Goal: Task Accomplishment & Management: Complete application form

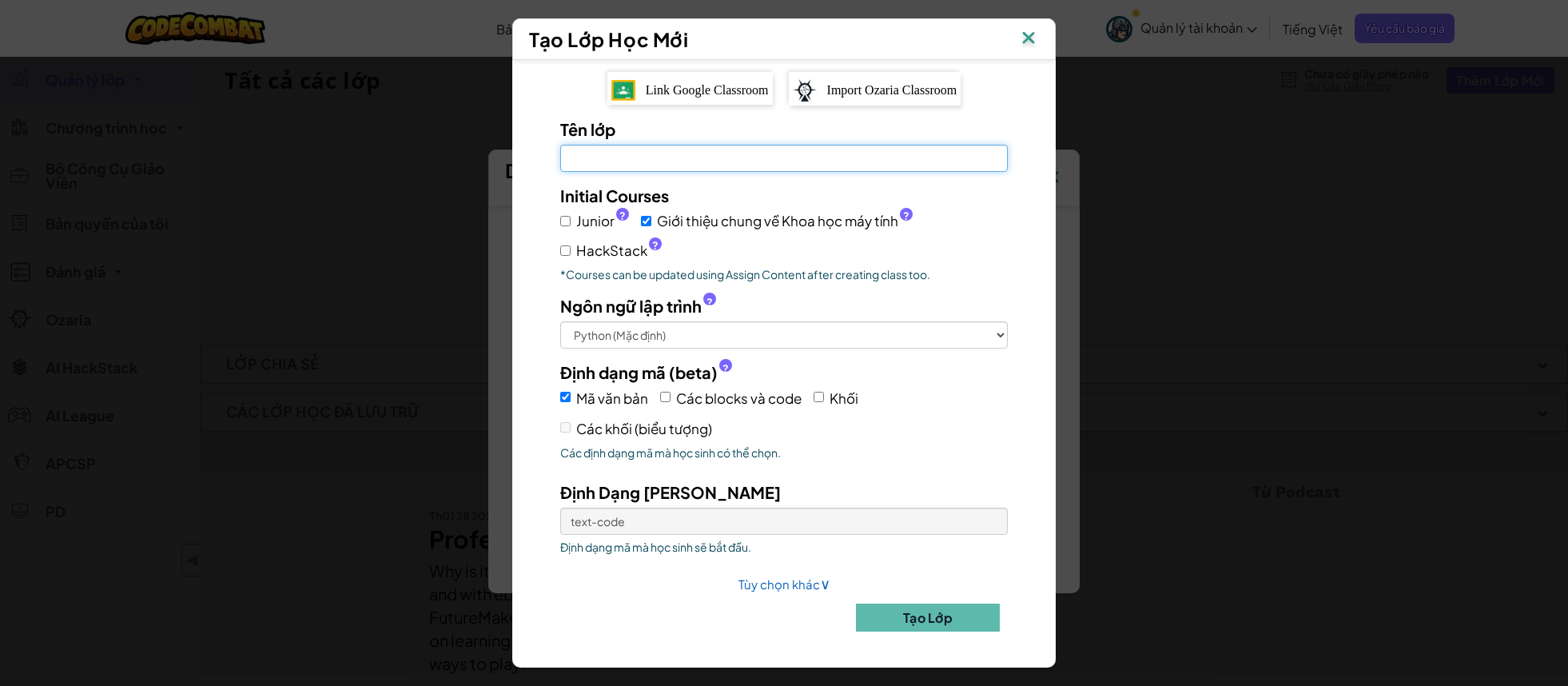
click at [658, 162] on input "Tên lớp Cần điền thông tin vào đây" at bounding box center [784, 158] width 447 height 27
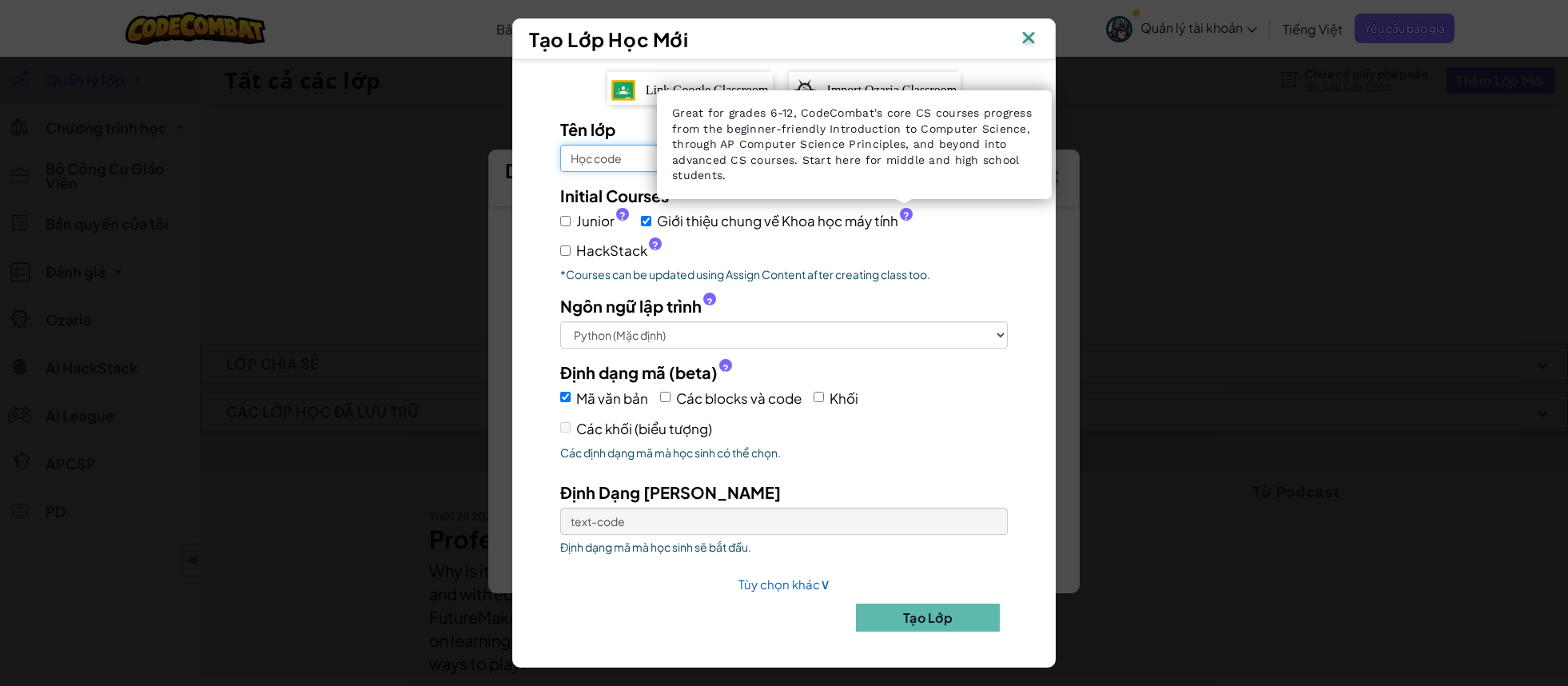
type input "Học code"
click at [903, 215] on span "?" at bounding box center [906, 216] width 7 height 12
click at [651, 216] on input "Giới thiệu chung về Khoa học máy tính ?" at bounding box center [646, 220] width 11 height 11
checkbox input "false"
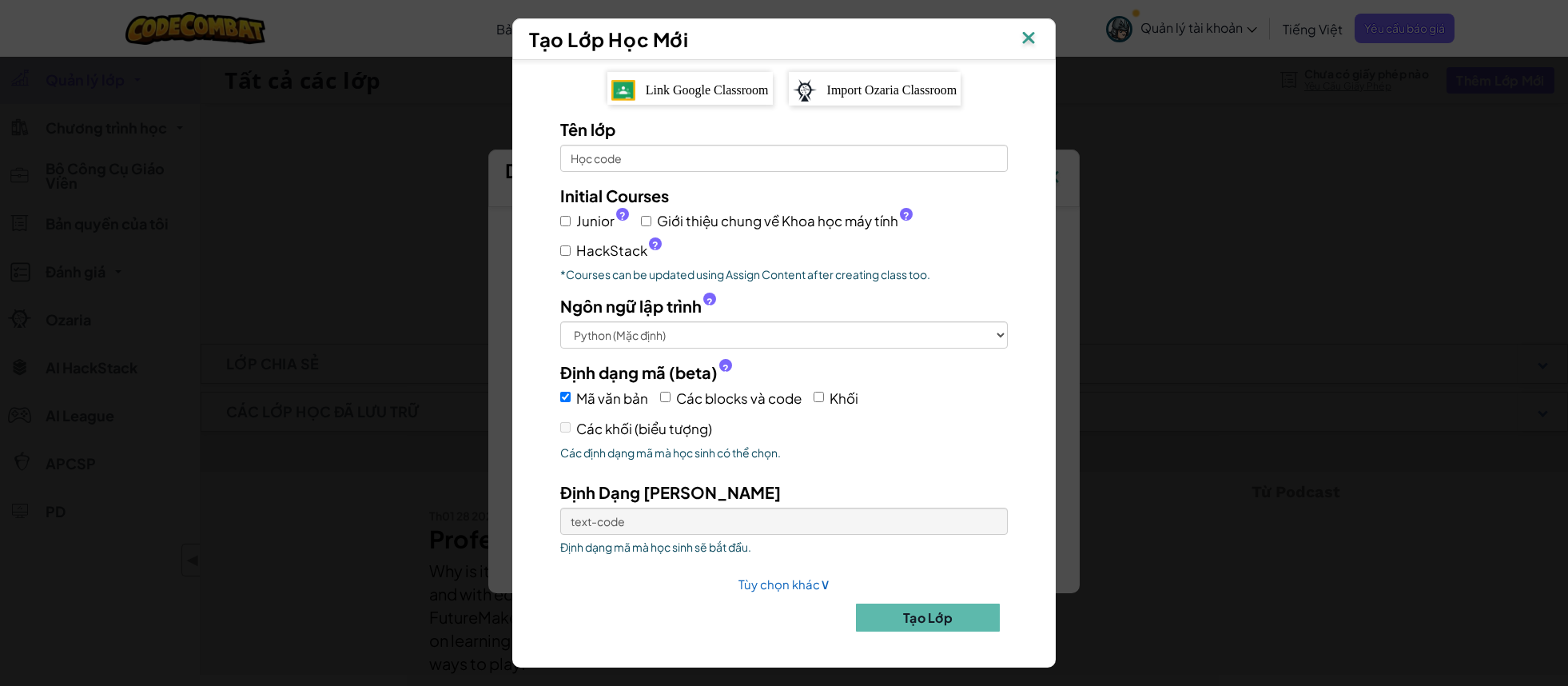
click at [561, 226] on label "Junior ?" at bounding box center [595, 221] width 69 height 23
click at [561, 226] on input "Junior ?" at bounding box center [565, 220] width 11 height 11
checkbox input "true"
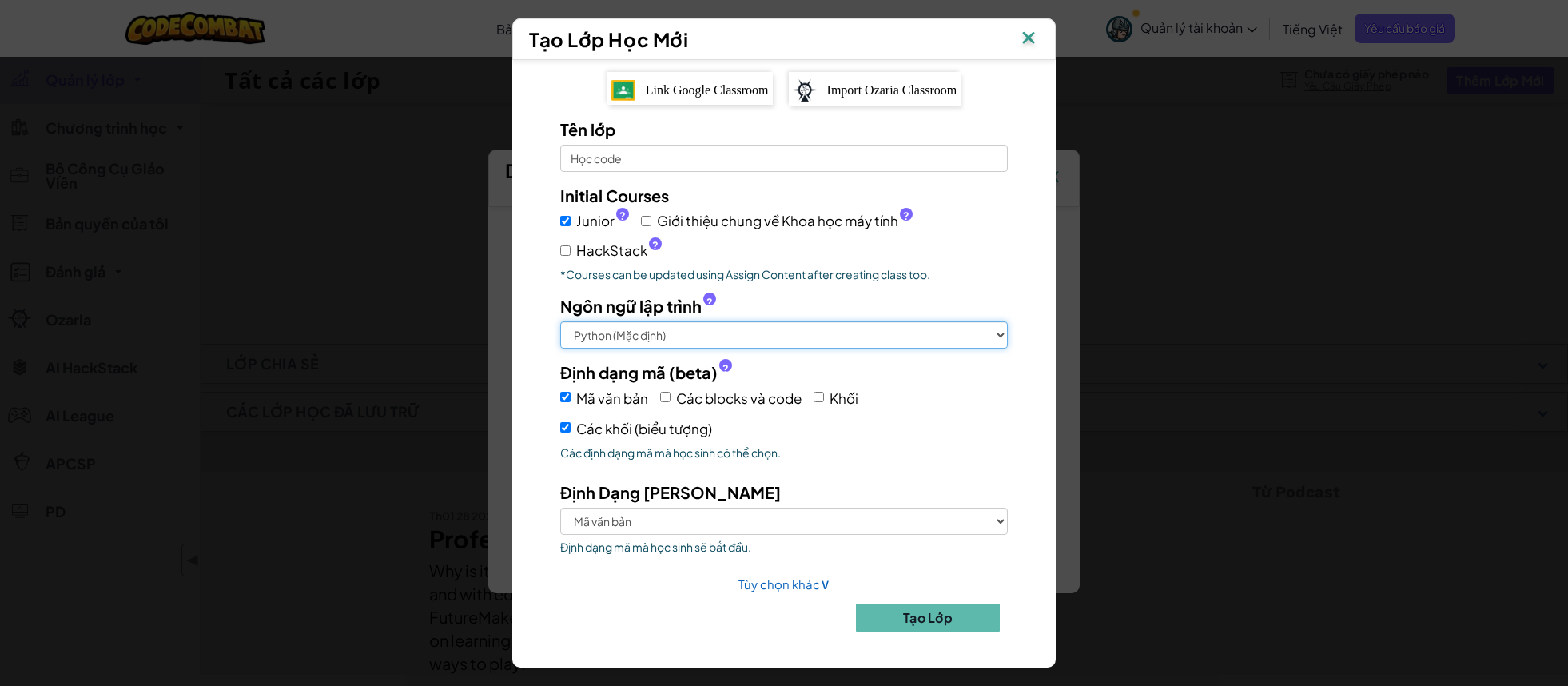
click at [663, 332] on select "Python (Mặc định) JavaScript C++ Java (Thử)" at bounding box center [784, 334] width 447 height 27
click at [670, 398] on label "Các blocks và code" at bounding box center [731, 398] width 142 height 25
click at [670, 398] on input "Các blocks và code" at bounding box center [665, 397] width 11 height 11
checkbox input "true"
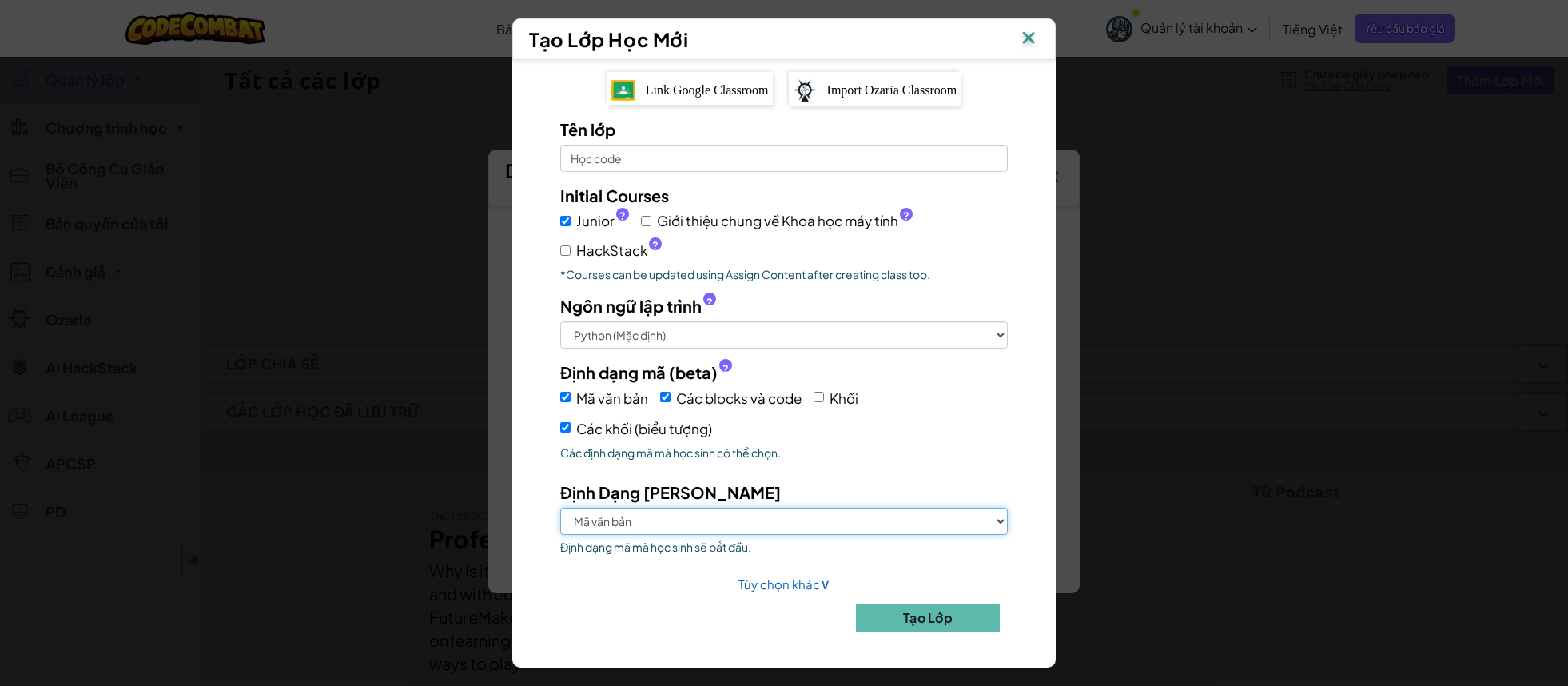
click at [642, 516] on select "Mã văn bản Các blocks và code Các khối (biểu tượng)" at bounding box center [784, 521] width 447 height 27
select select "blocks-and-code"
click at [560, 508] on select "Mã văn bản Các blocks và code Các khối (biểu tượng)" at bounding box center [784, 521] width 447 height 27
click at [893, 610] on button "Tạo Lớp" at bounding box center [928, 617] width 144 height 28
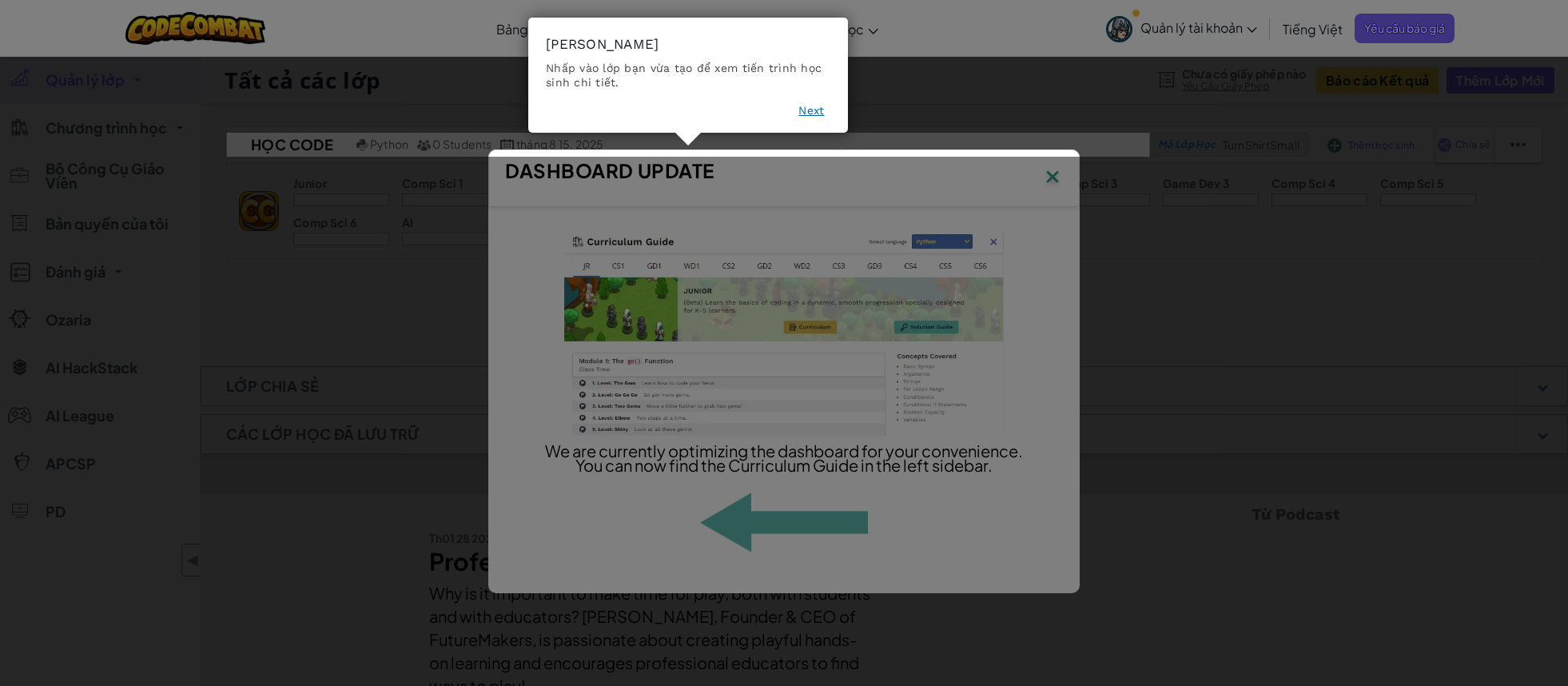
click at [814, 111] on button "Next" at bounding box center [810, 110] width 26 height 16
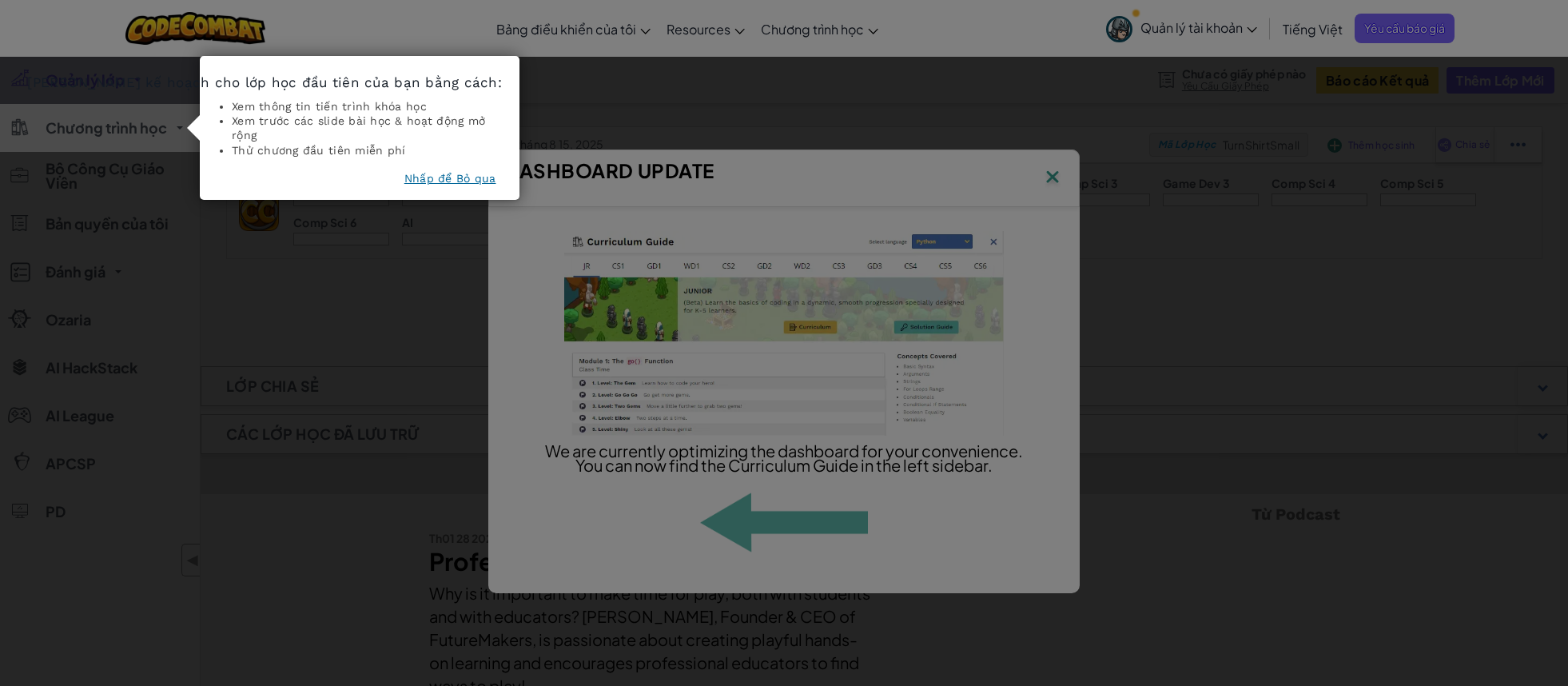
click at [432, 180] on button "Nhấp để Bỏ qua" at bounding box center [450, 178] width 92 height 16
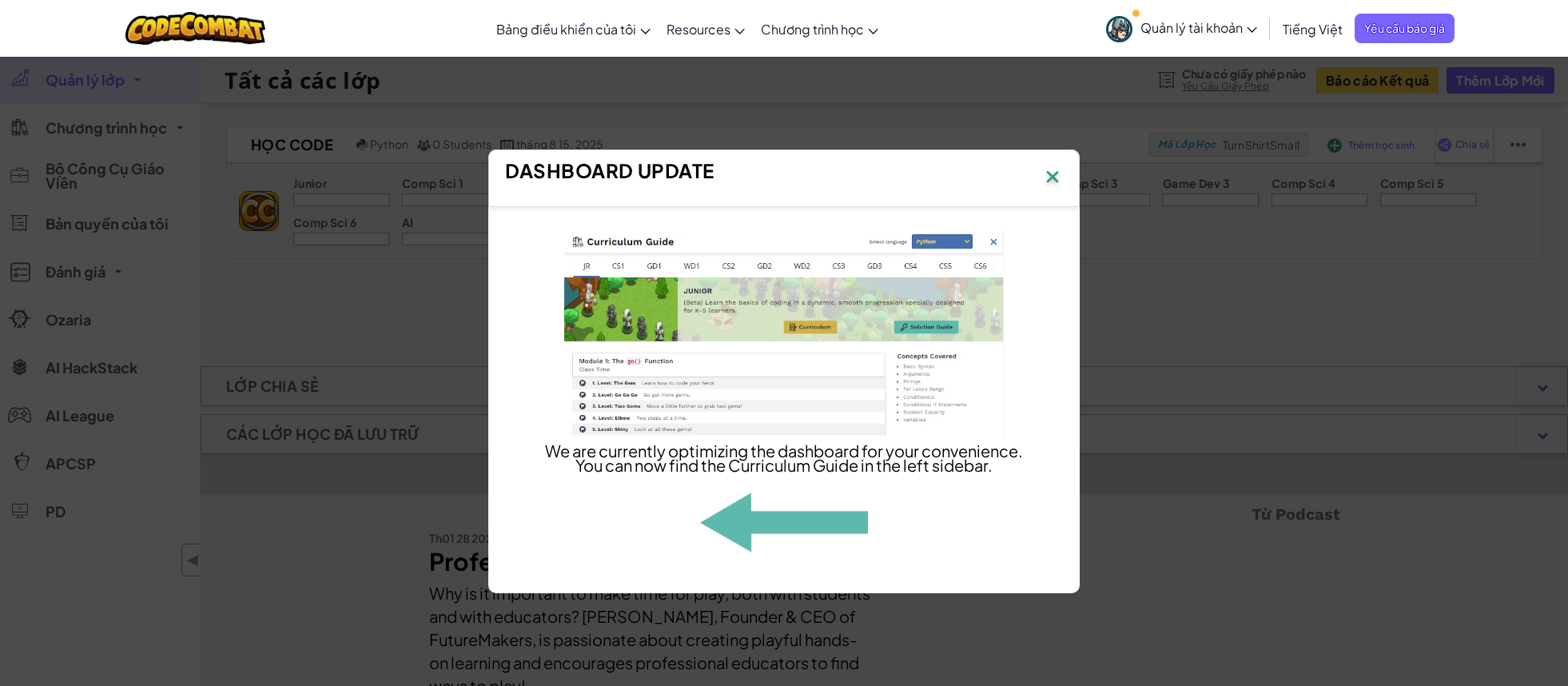
click at [1035, 176] on div "Dashboard Update" at bounding box center [784, 178] width 557 height 40
click at [1058, 167] on img at bounding box center [1053, 178] width 21 height 24
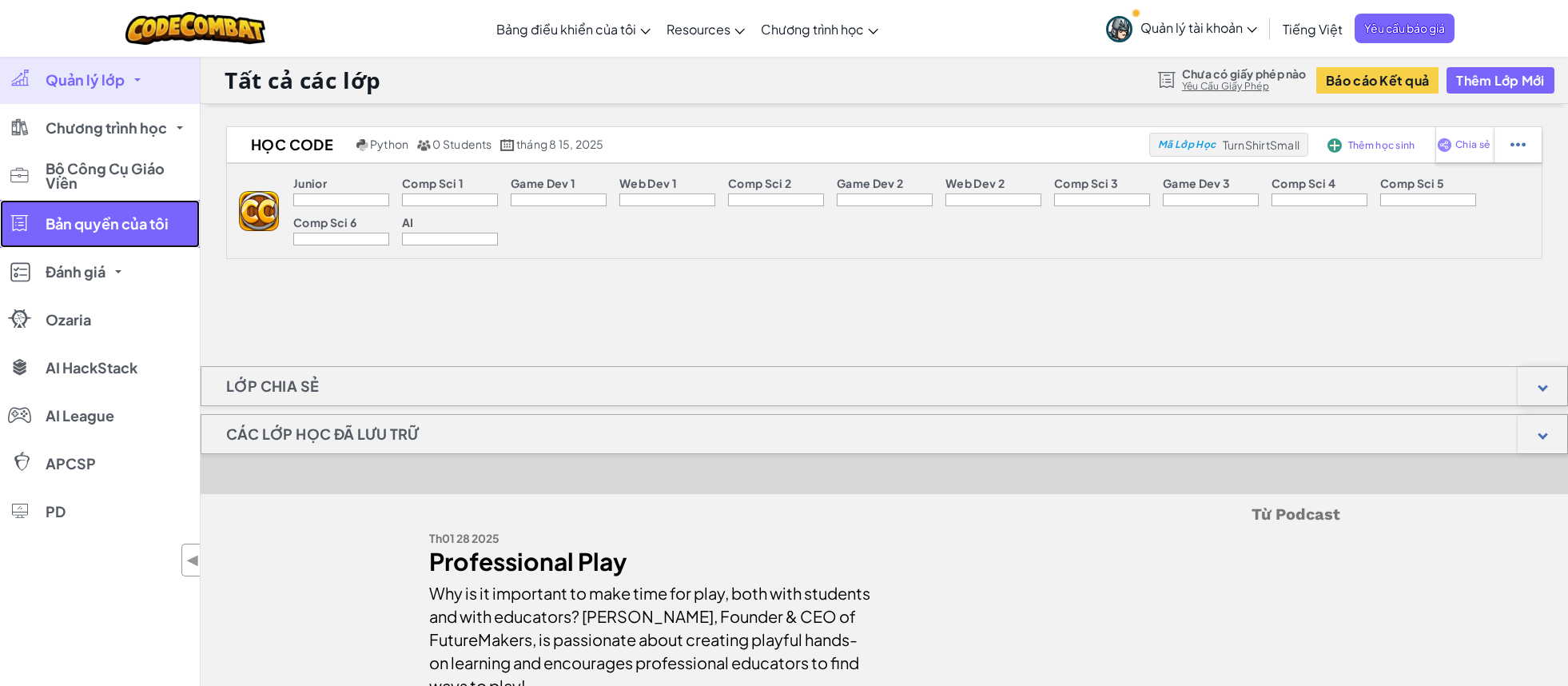
click at [119, 227] on span "Bản quyền của tôi" at bounding box center [107, 223] width 123 height 14
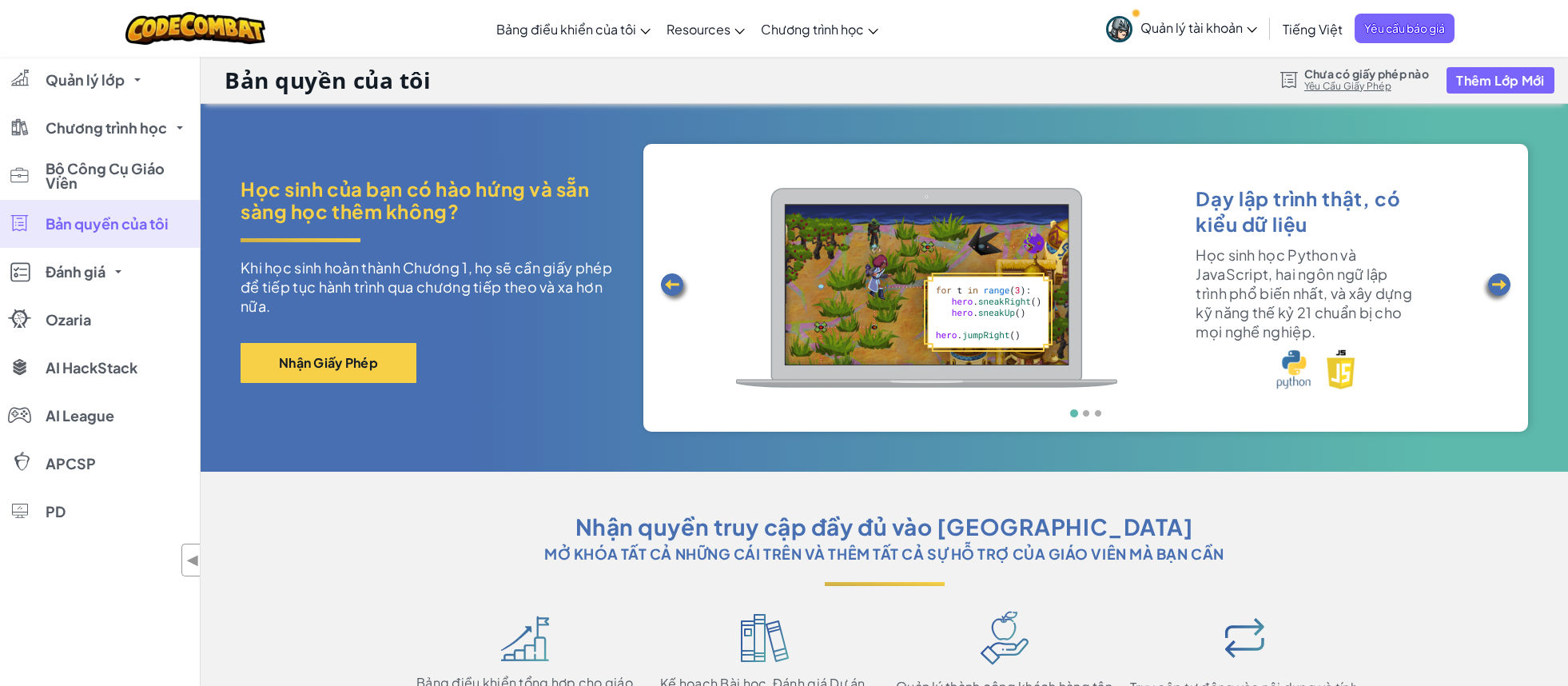
scroll to position [415, 0]
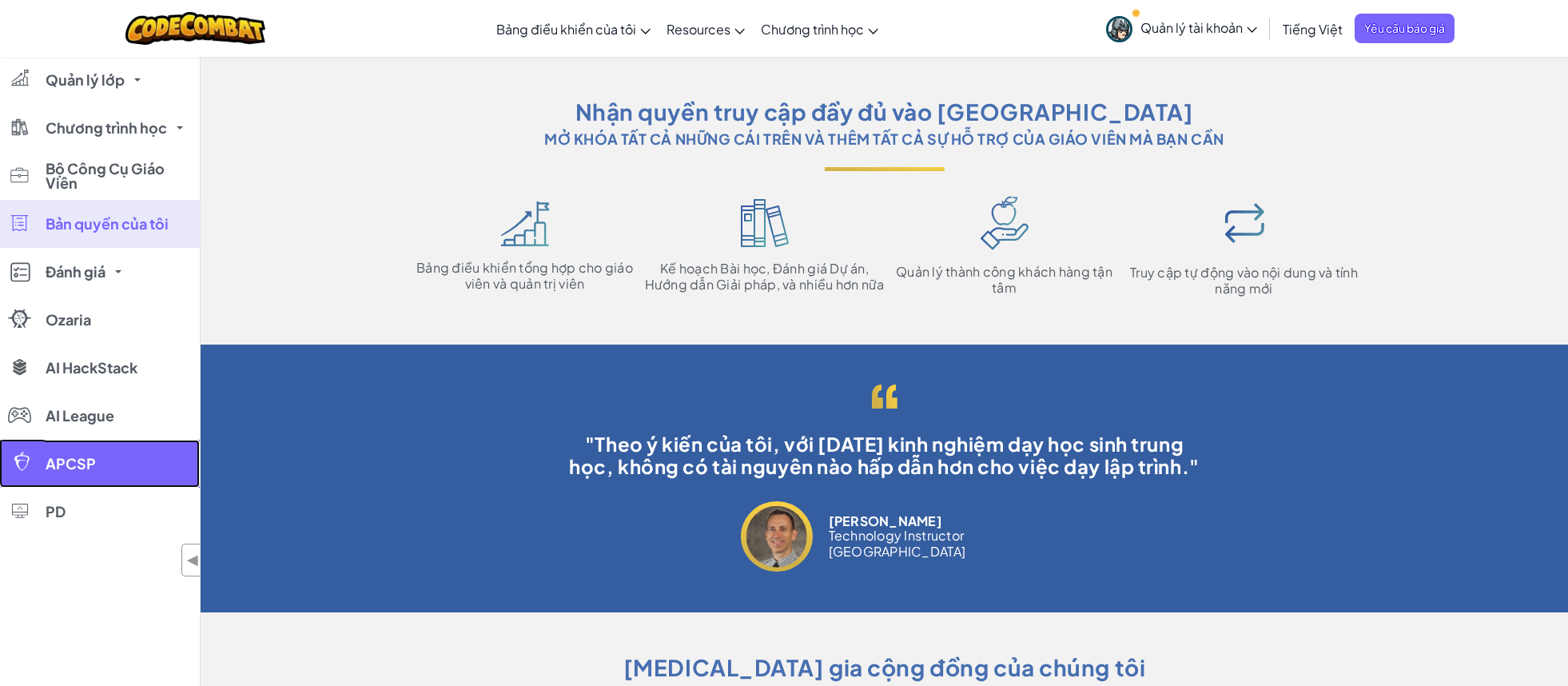
click at [103, 465] on link "APCSP" at bounding box center [100, 464] width 200 height 48
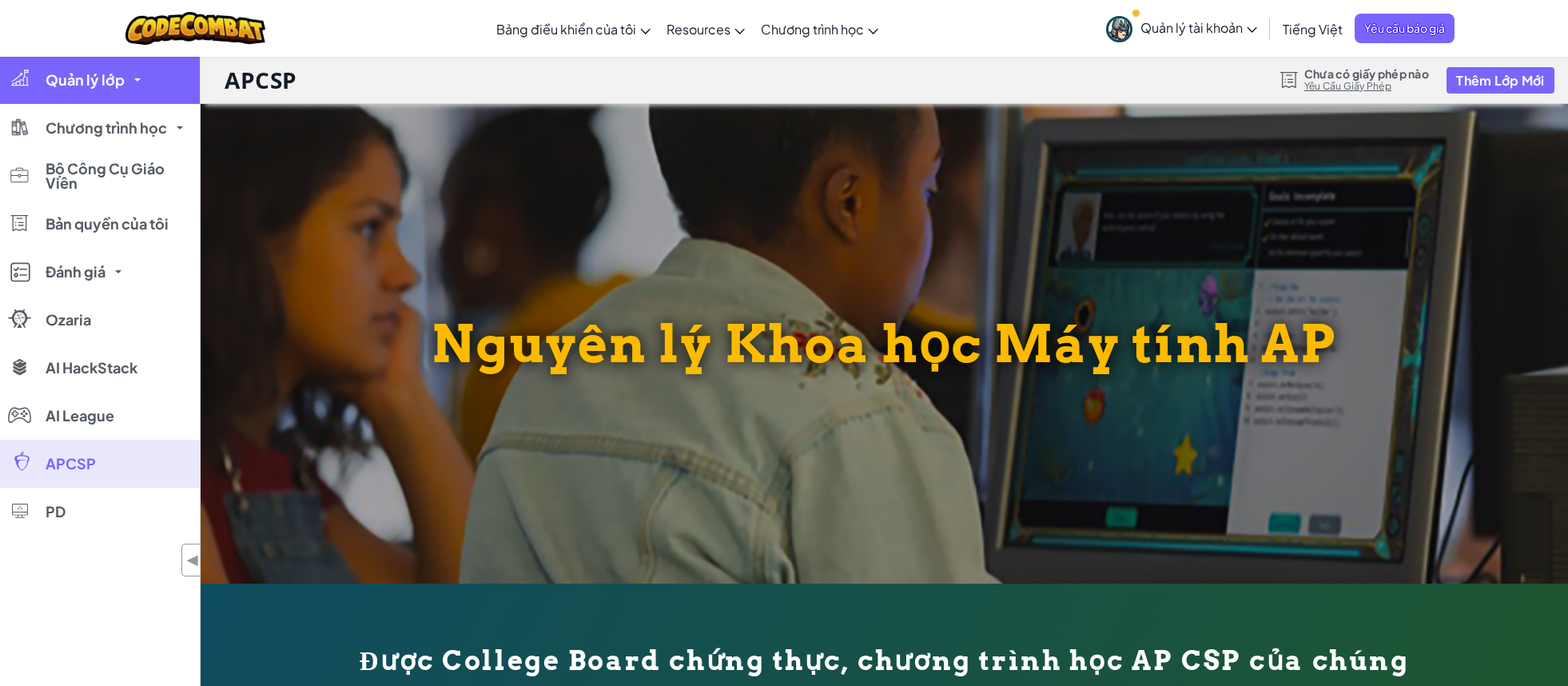
click at [145, 85] on link "Quản lý lớp" at bounding box center [100, 80] width 200 height 48
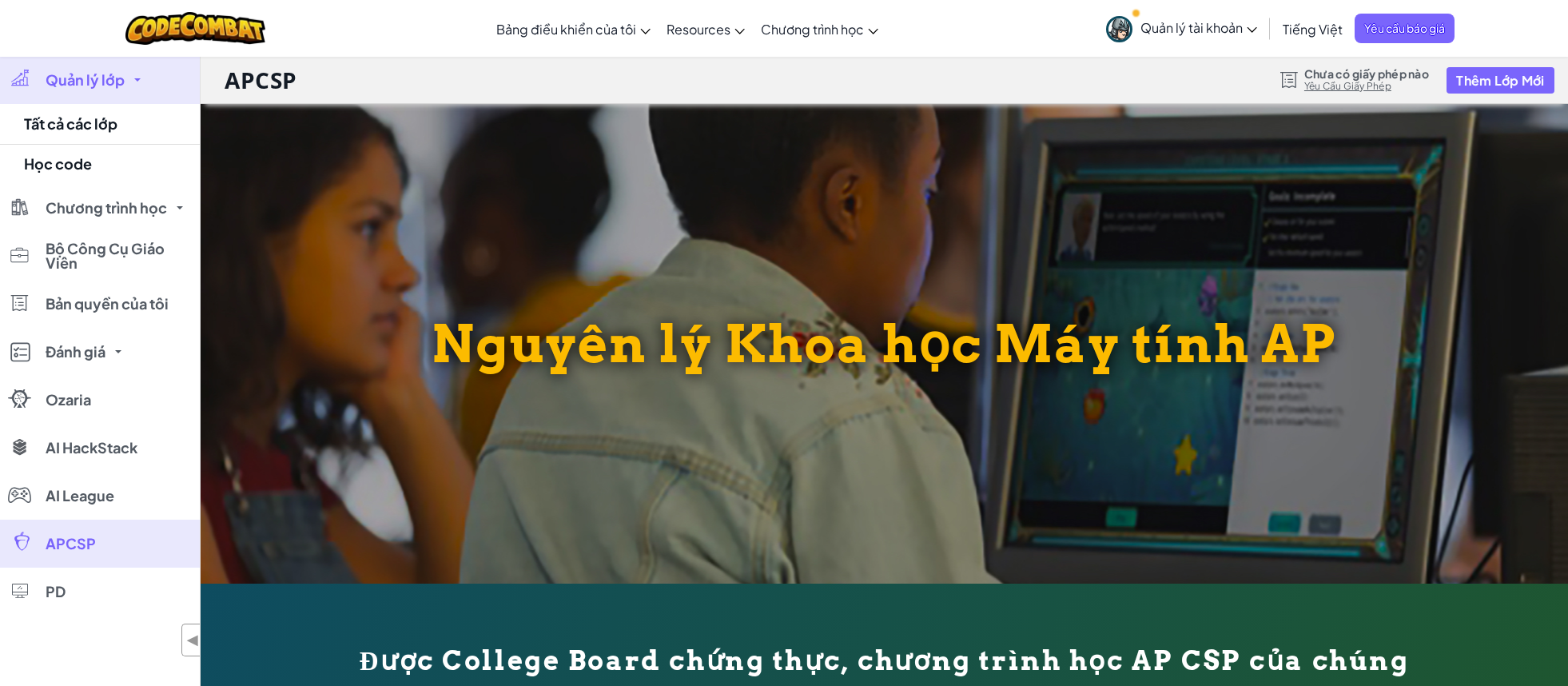
click at [384, 196] on div "Nguyên lý Khoa học Máy tính AP" at bounding box center [883, 343] width 1367 height 480
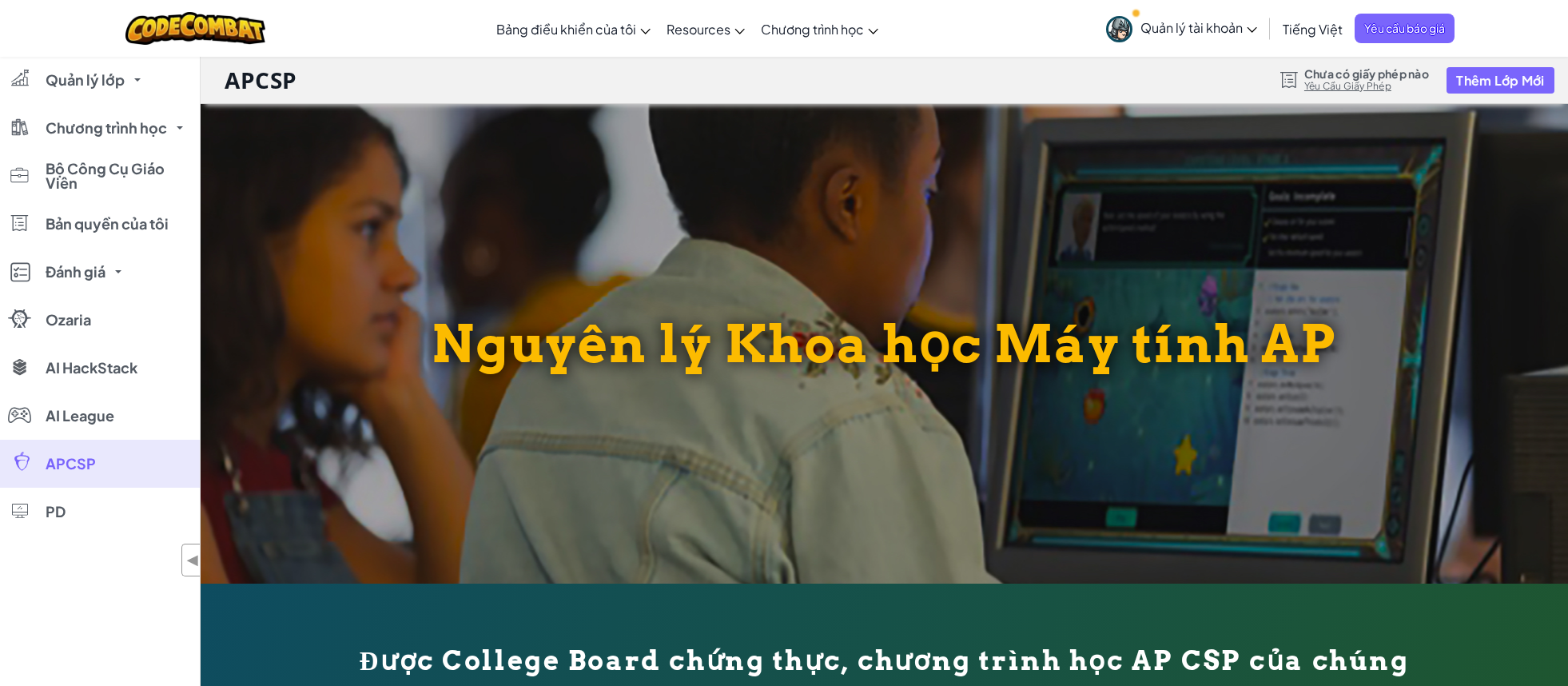
click at [1141, 27] on span "Quản lý tài khoản" at bounding box center [1199, 28] width 117 height 17
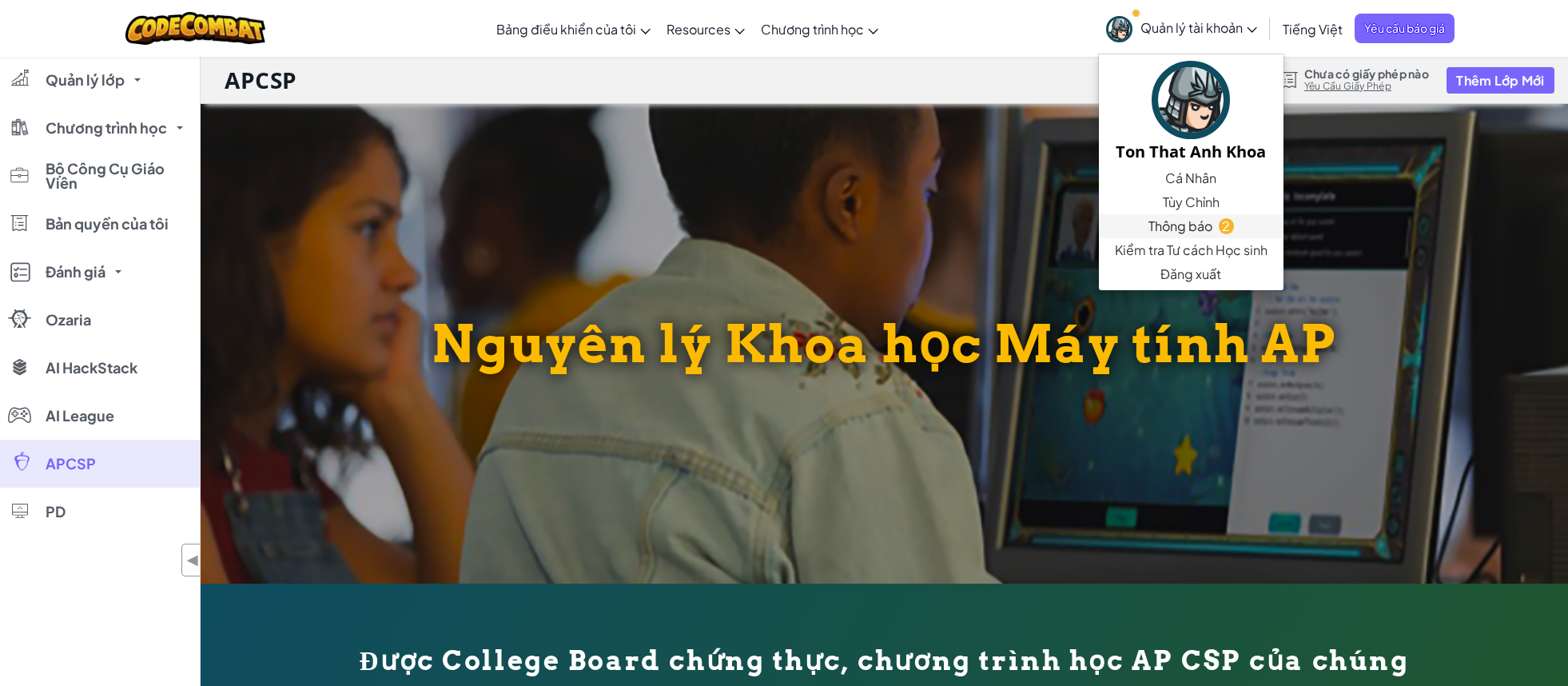
click at [1193, 223] on span "Thông báo" at bounding box center [1180, 226] width 64 height 19
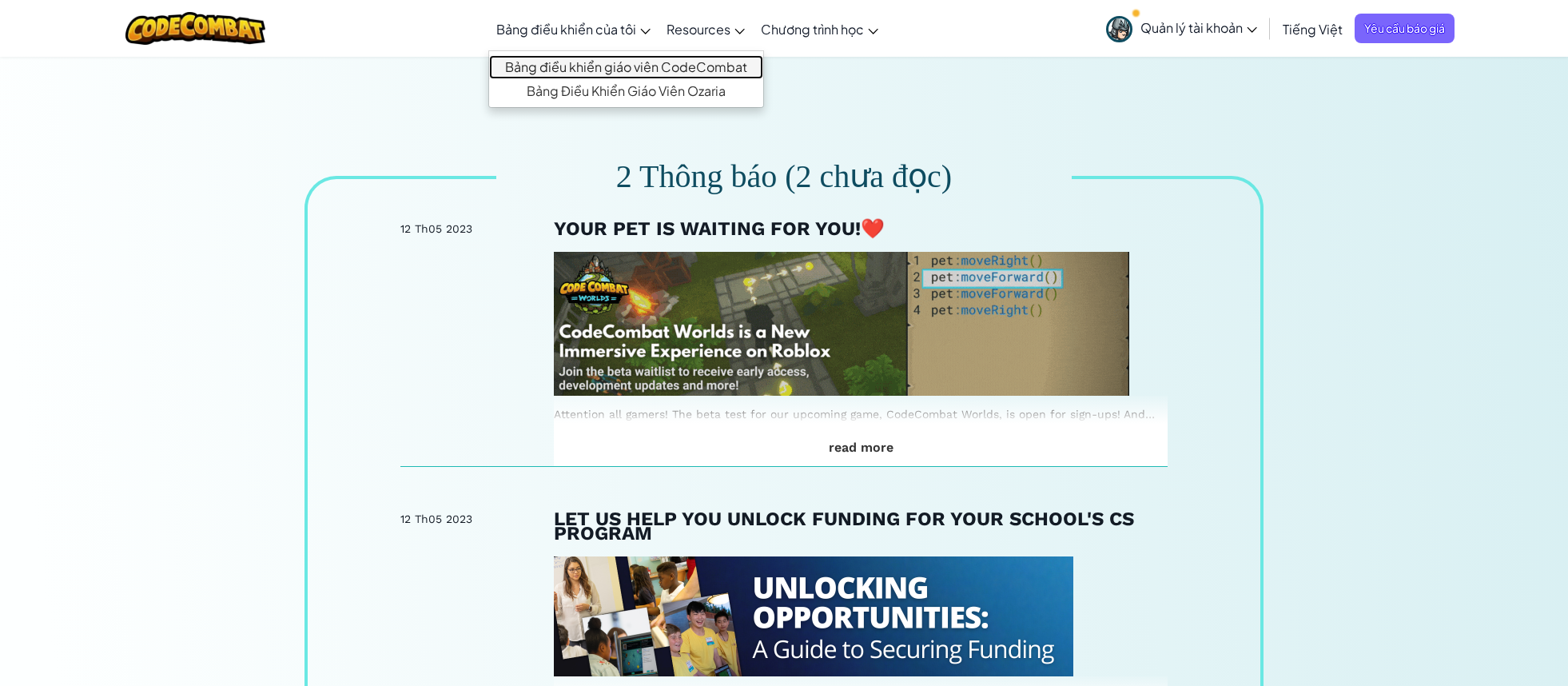
click at [589, 67] on link "Bảng điều khiển giáo viên CodeCombat" at bounding box center [626, 67] width 274 height 24
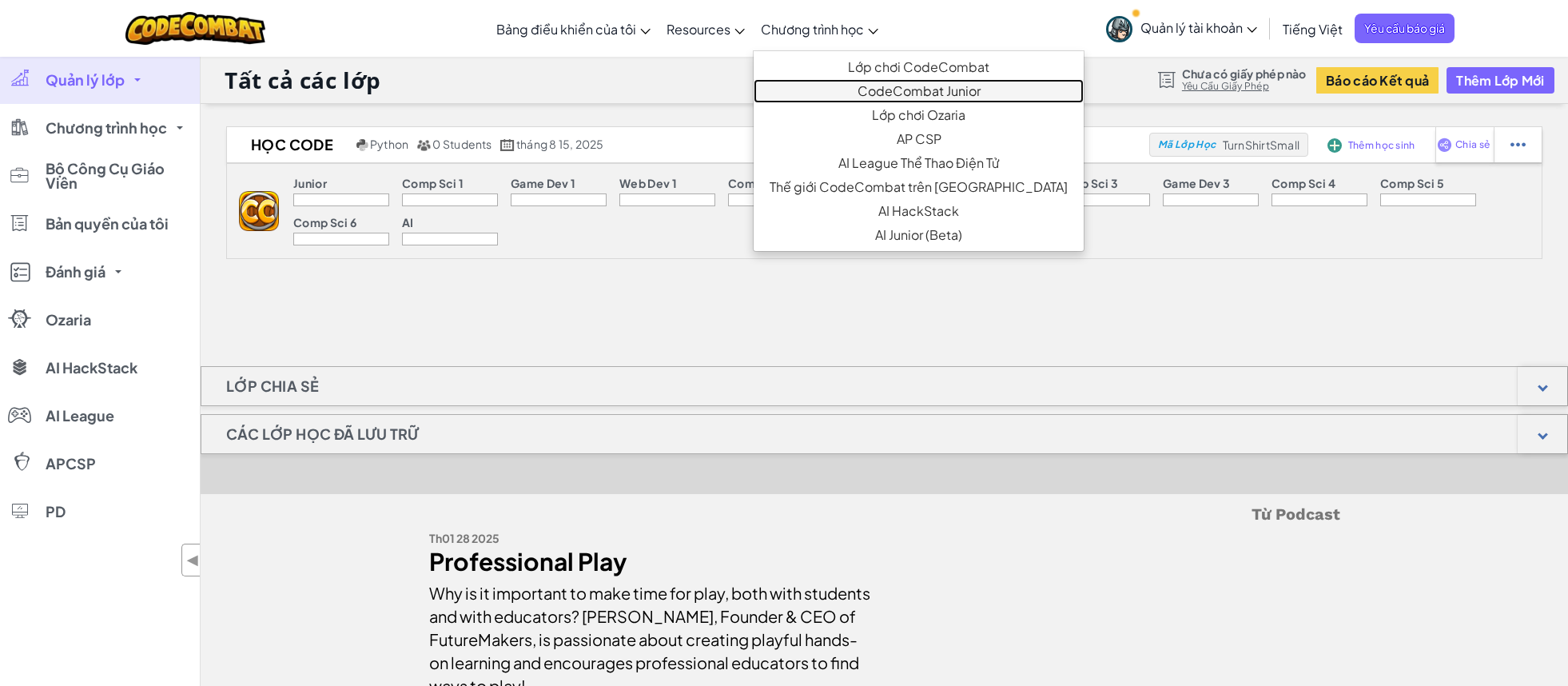
click at [827, 93] on link "CodeCombat Junior" at bounding box center [919, 91] width 330 height 24
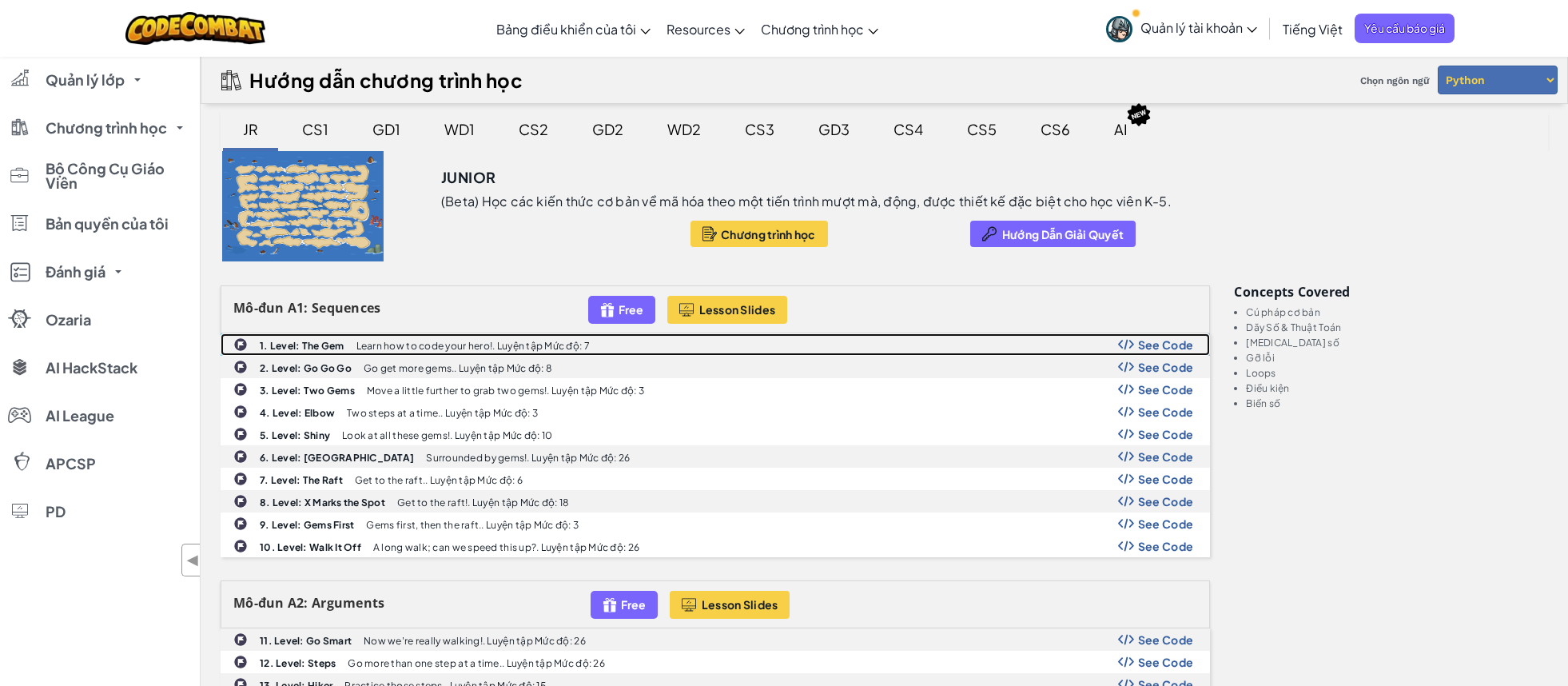
click at [593, 350] on div "1. Level: The Gem Learn how to code your hero!. Luyện tập Mức độ: 7 See Code" at bounding box center [715, 345] width 988 height 21
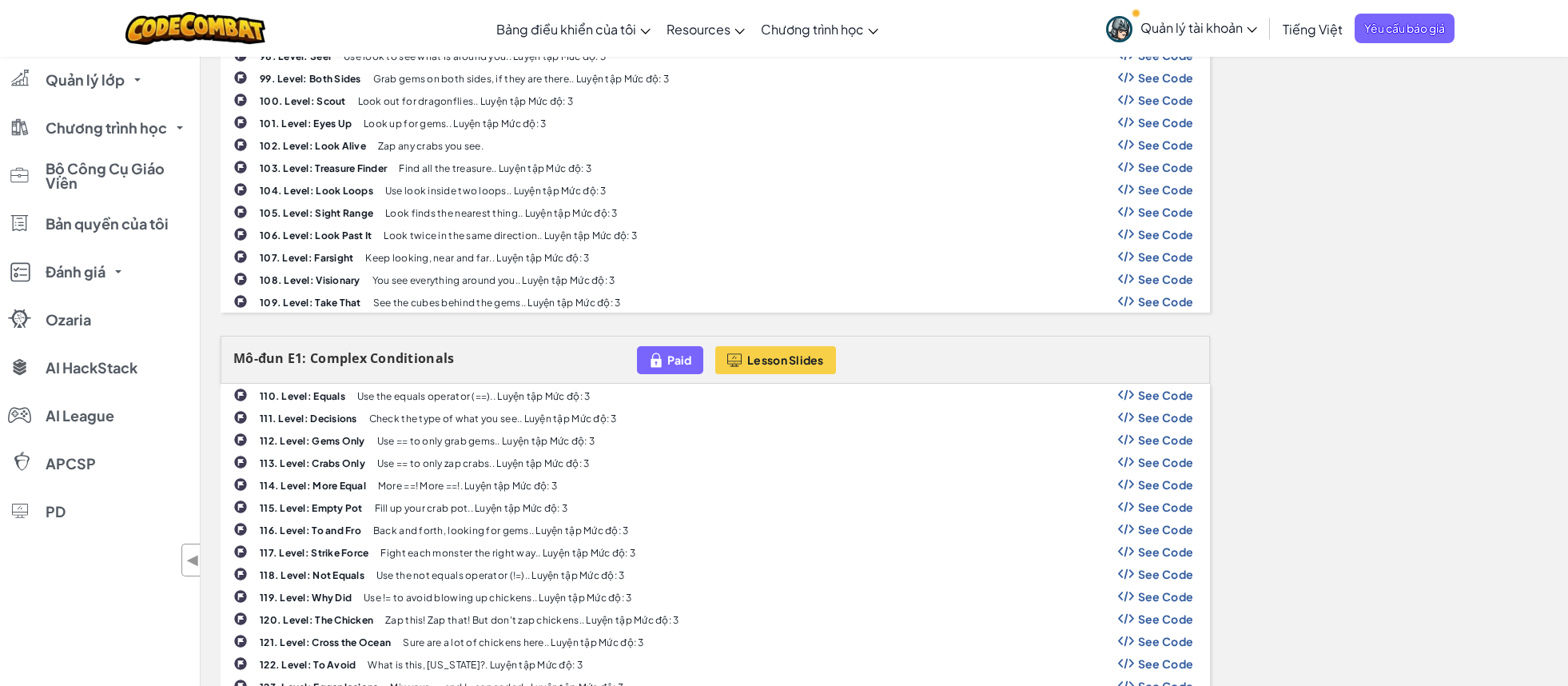
scroll to position [3053, 0]
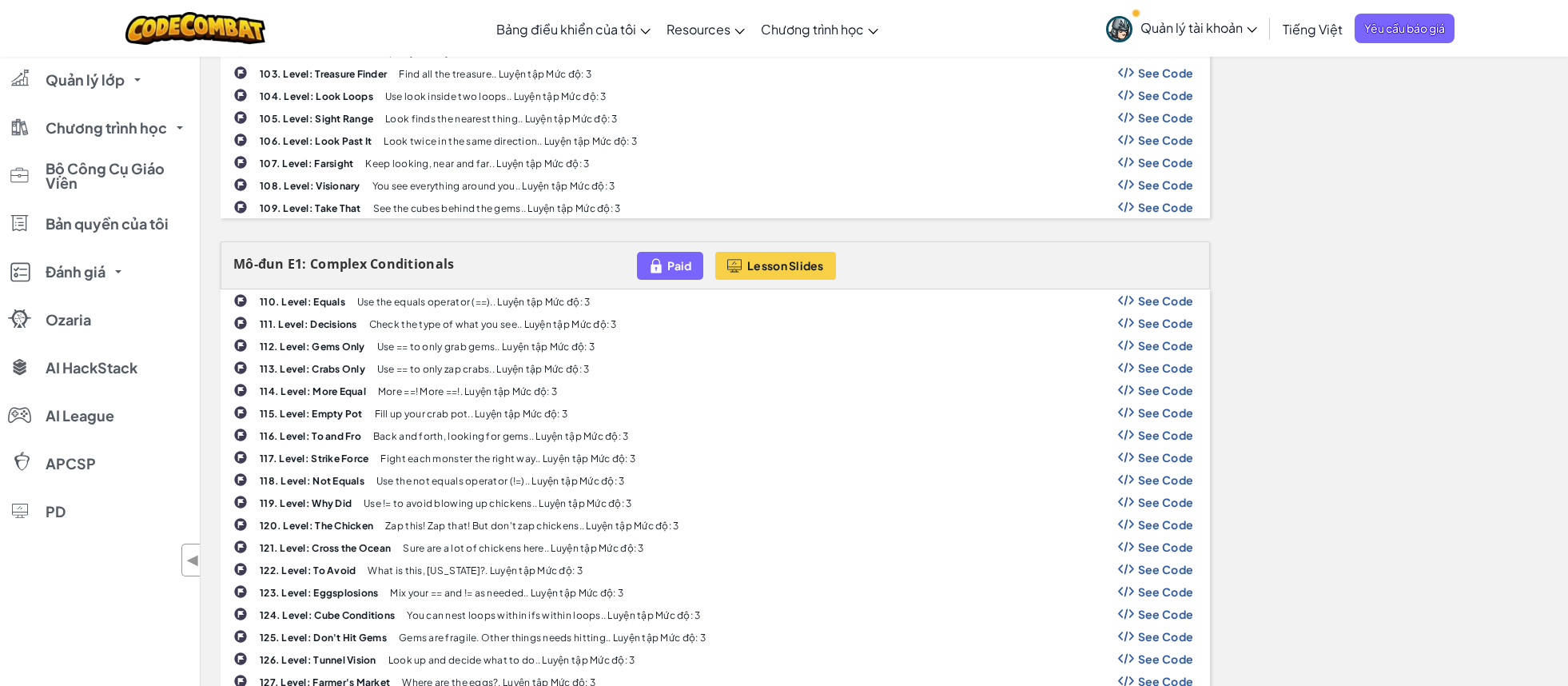
click at [682, 272] on span "Paid" at bounding box center [679, 264] width 24 height 12
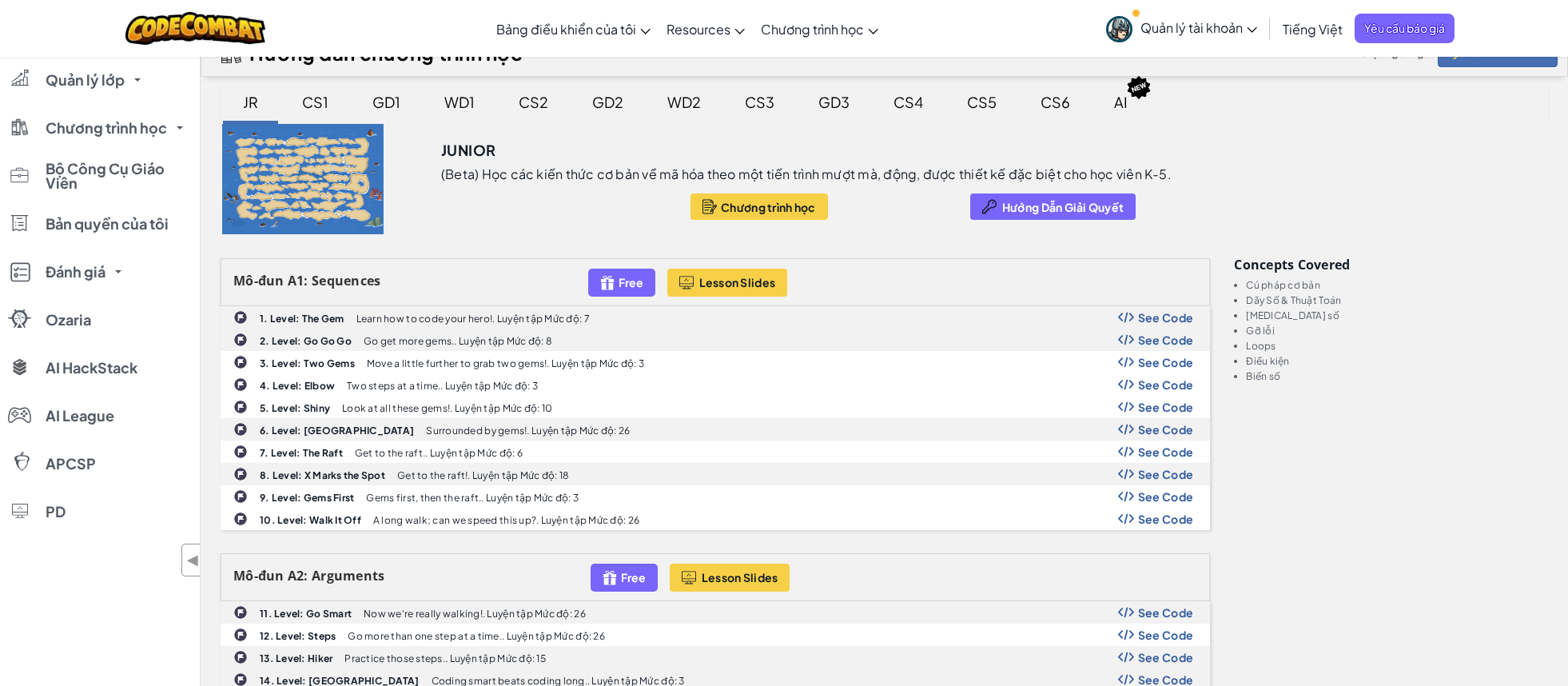
scroll to position [20, 0]
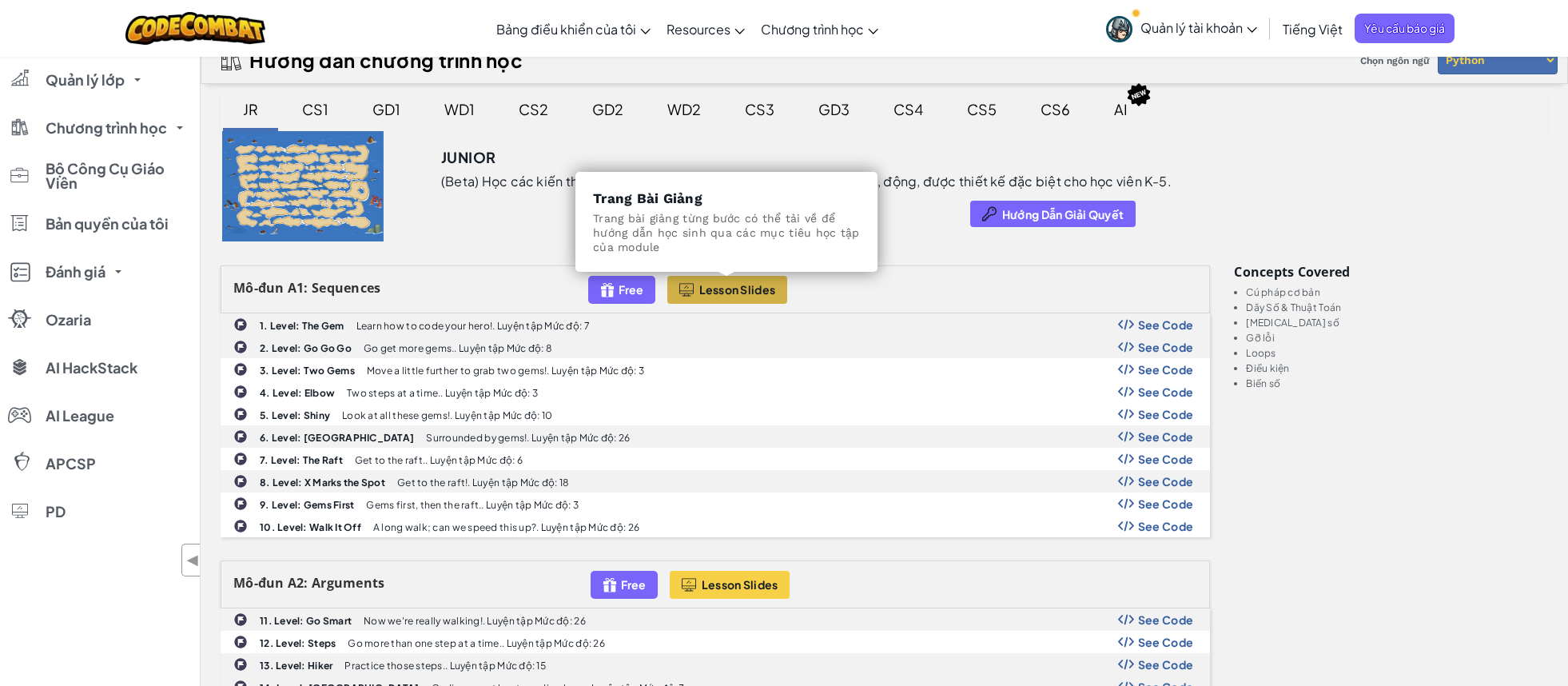
click at [699, 286] on span "Lesson Slides" at bounding box center [738, 288] width 77 height 12
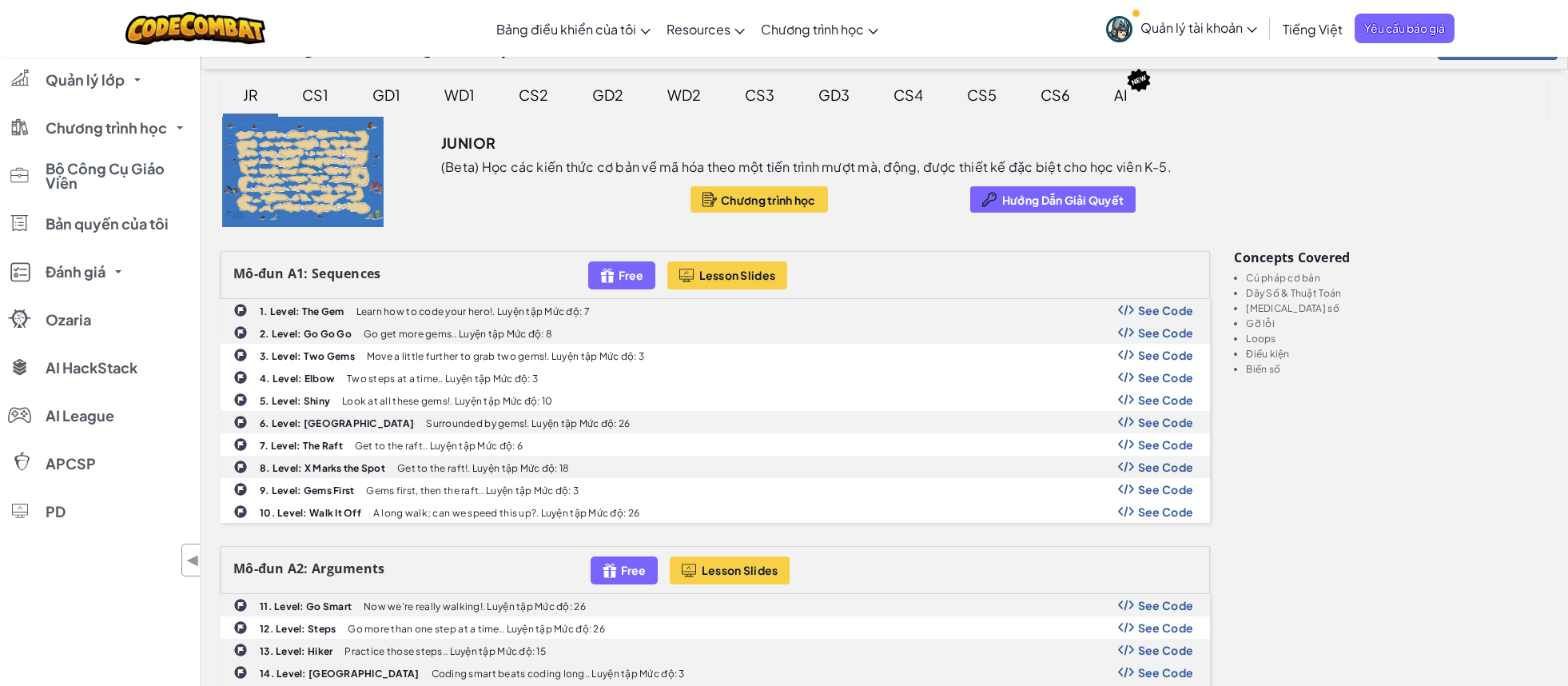
scroll to position [0, 0]
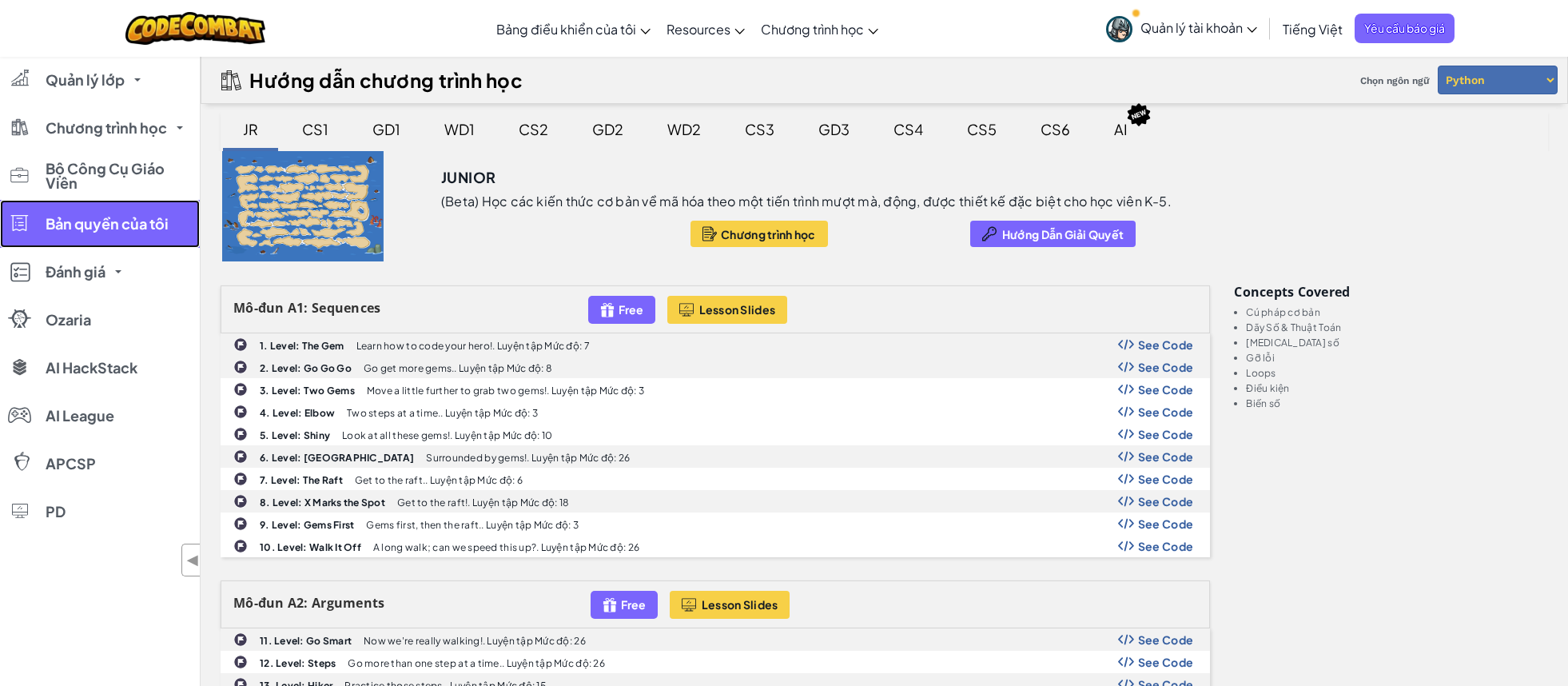
click at [132, 229] on span "Bản quyền của tôi" at bounding box center [107, 223] width 123 height 14
